Goal: Navigation & Orientation: Go to known website

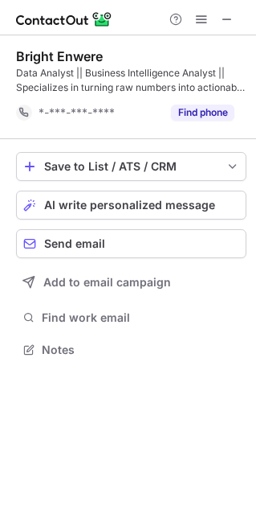
scroll to position [338, 256]
